Goal: Information Seeking & Learning: Learn about a topic

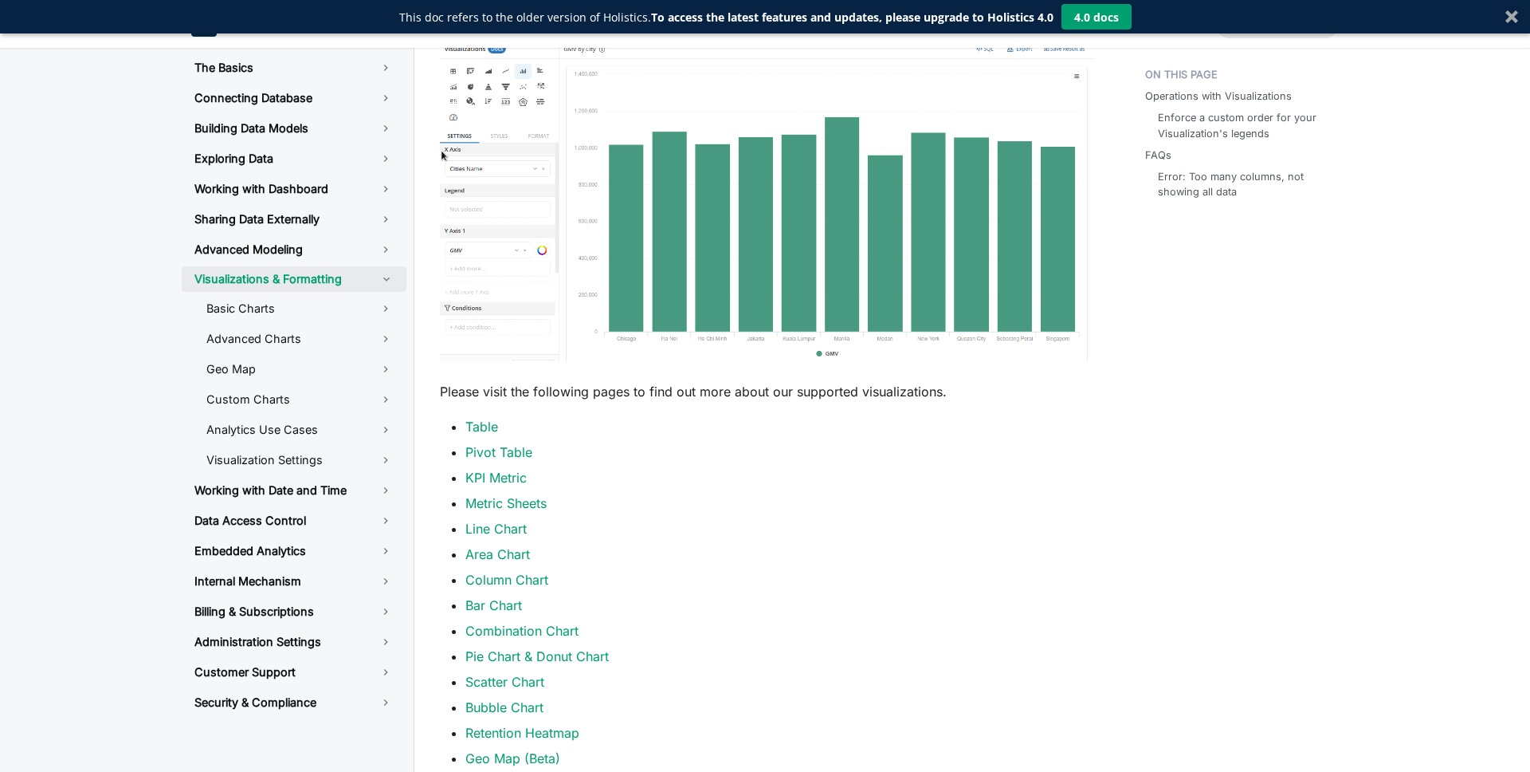
scroll to position [450, 0]
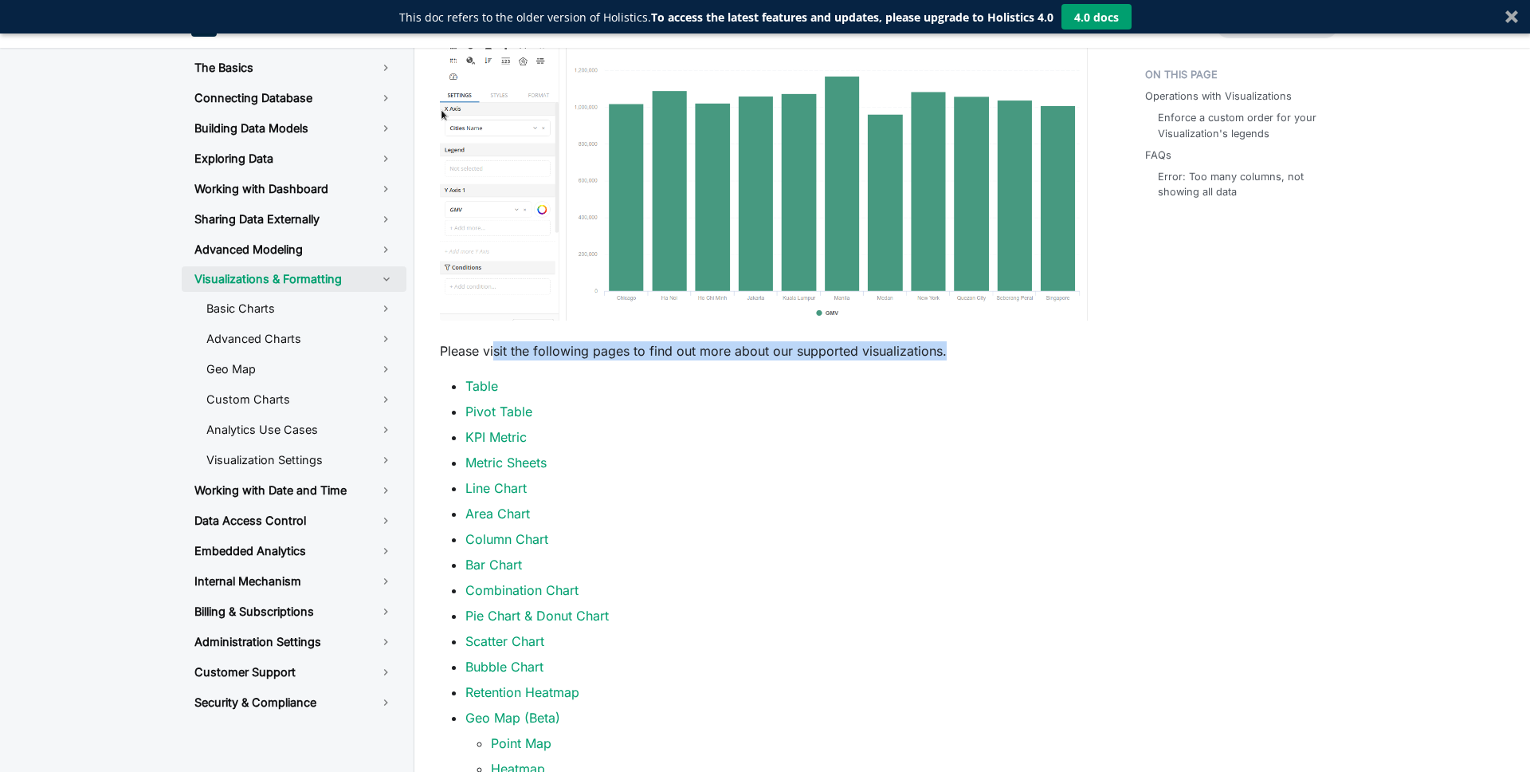
drag, startPoint x: 559, startPoint y: 353, endPoint x: 731, endPoint y: 362, distance: 172.4
drag, startPoint x: 731, startPoint y: 362, endPoint x: 708, endPoint y: 363, distance: 23.1
drag, startPoint x: 581, startPoint y: 348, endPoint x: 799, endPoint y: 351, distance: 218.4
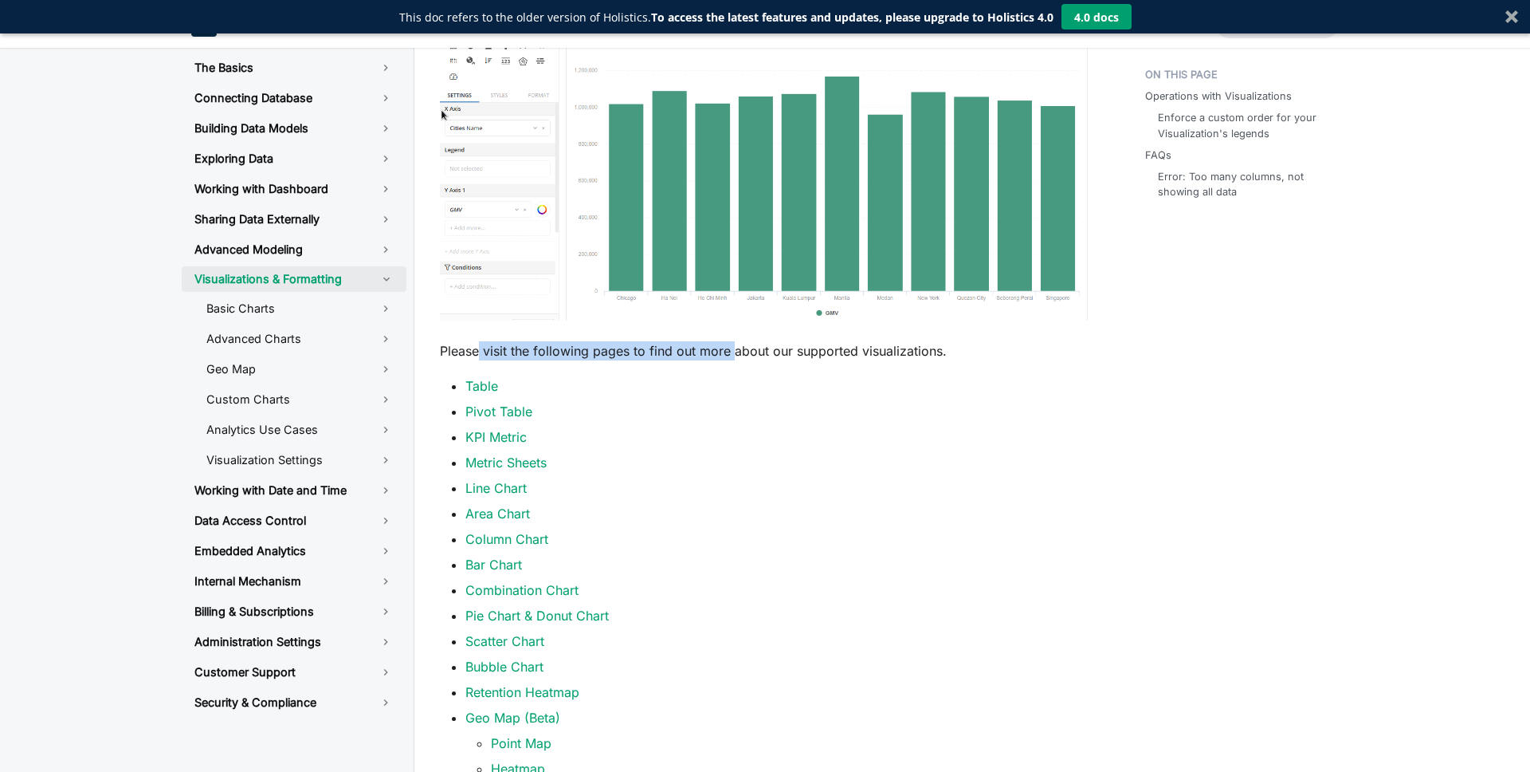
click at [780, 351] on p "Please visit the following pages to find out more about our supported visualiza…" at bounding box center [767, 350] width 654 height 19
click at [799, 351] on p "Please visit the following pages to find out more about our supported visualiza…" at bounding box center [767, 350] width 654 height 19
drag, startPoint x: 701, startPoint y: 359, endPoint x: 801, endPoint y: 365, distance: 99.8
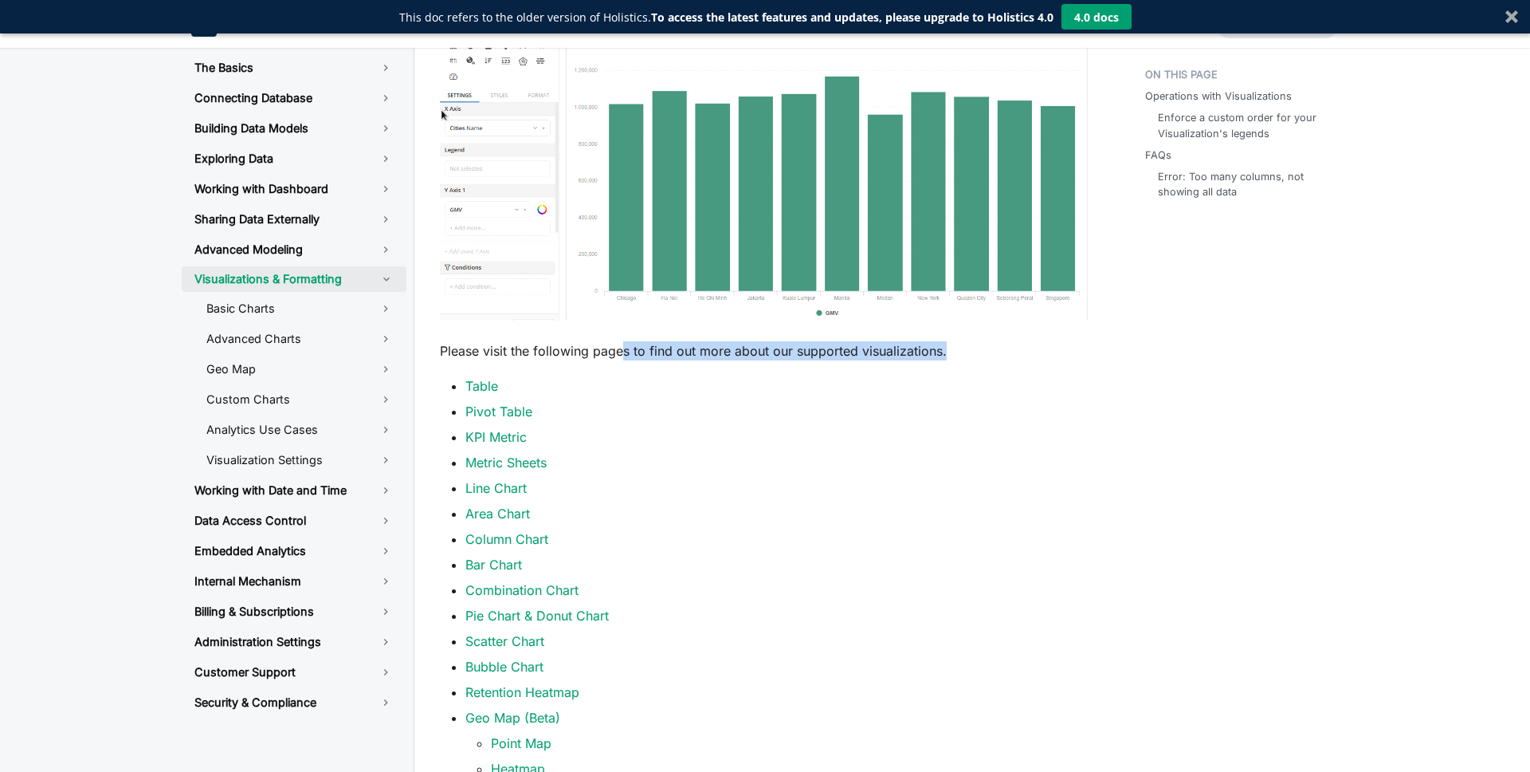
drag, startPoint x: 620, startPoint y: 353, endPoint x: 805, endPoint y: 363, distance: 185.2
